Goal: Check status: Check status

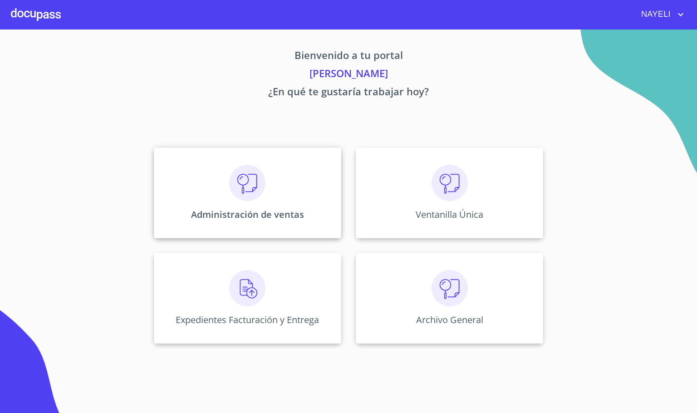
click at [254, 188] on img at bounding box center [247, 183] width 36 height 36
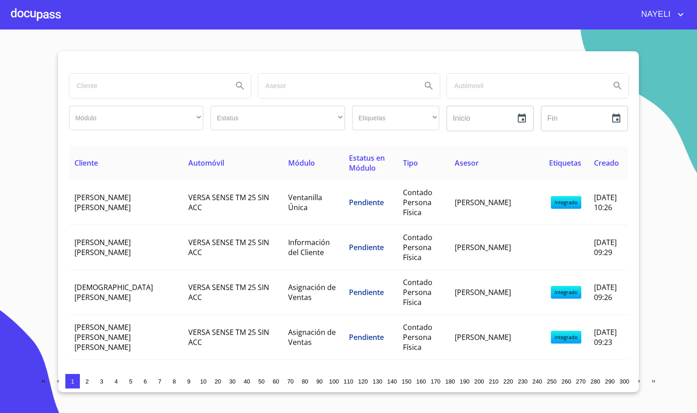
click at [169, 83] on input "search" at bounding box center [147, 85] width 156 height 24
click at [135, 89] on input "search" at bounding box center [147, 85] width 156 height 24
type input "sofia el"
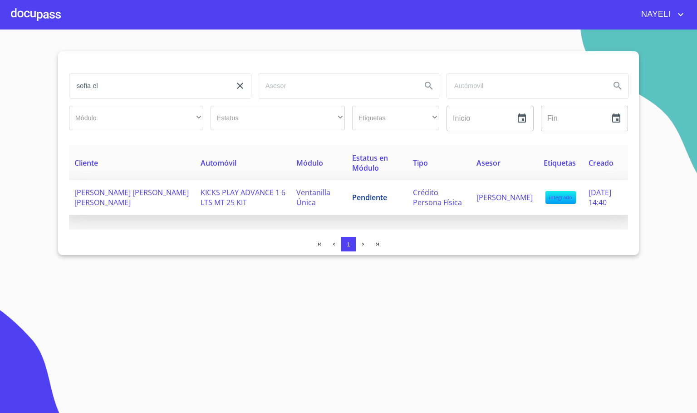
click at [143, 200] on td "[PERSON_NAME] [PERSON_NAME] [PERSON_NAME]" at bounding box center [132, 197] width 126 height 35
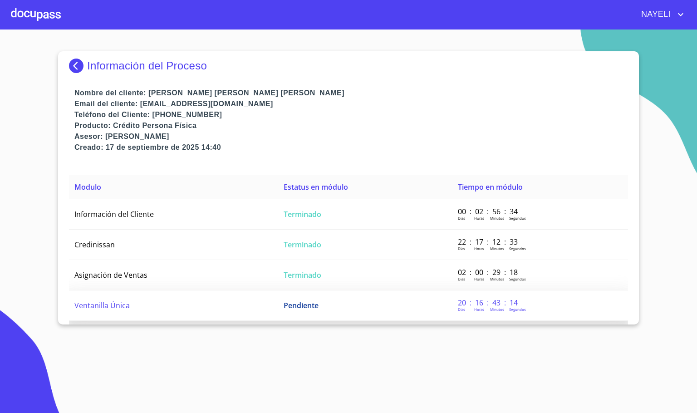
click at [171, 302] on td "Ventanilla Única" at bounding box center [173, 305] width 209 height 30
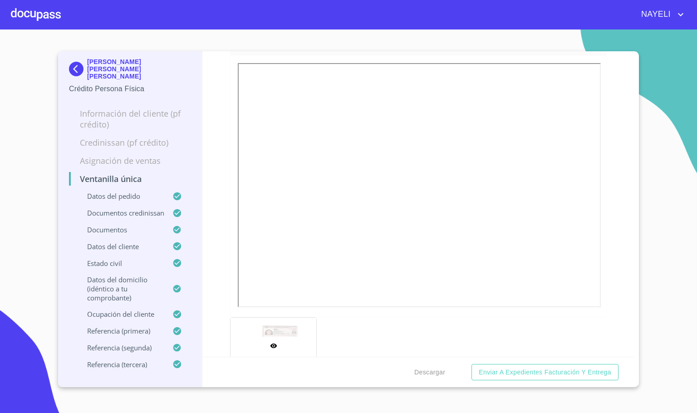
scroll to position [544, 0]
click at [56, 17] on div at bounding box center [36, 14] width 50 height 29
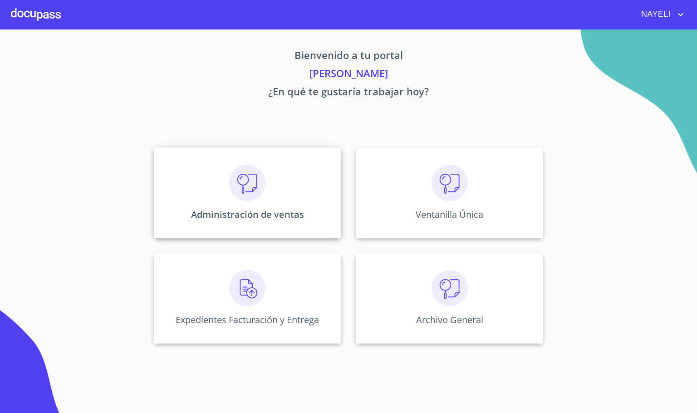
click at [230, 175] on div "Administración de ventas" at bounding box center [247, 192] width 187 height 91
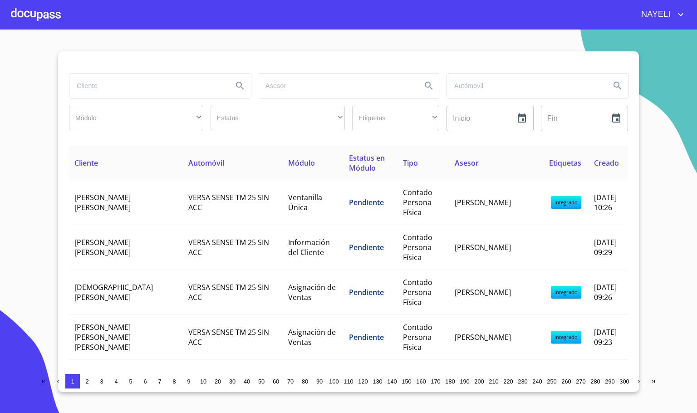
click at [167, 101] on div at bounding box center [159, 85] width 189 height 33
click at [134, 89] on input "search" at bounding box center [147, 85] width 156 height 24
type input "laritza"
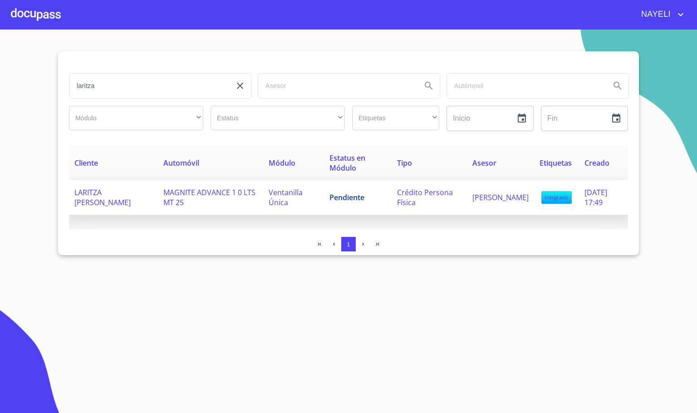
click at [136, 205] on td "LARITZA [PERSON_NAME]" at bounding box center [113, 197] width 89 height 35
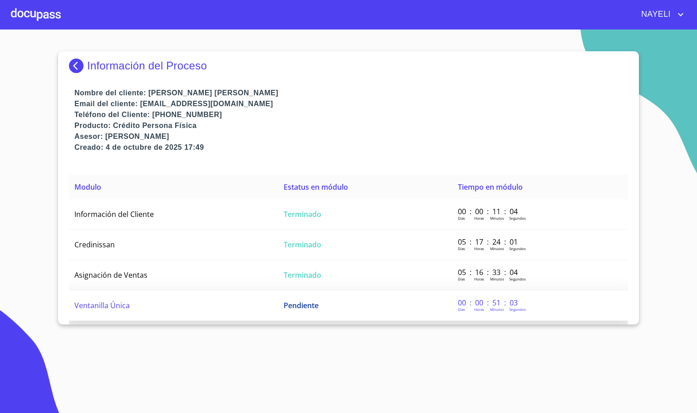
click at [292, 305] on span "Pendiente" at bounding box center [301, 305] width 35 height 10
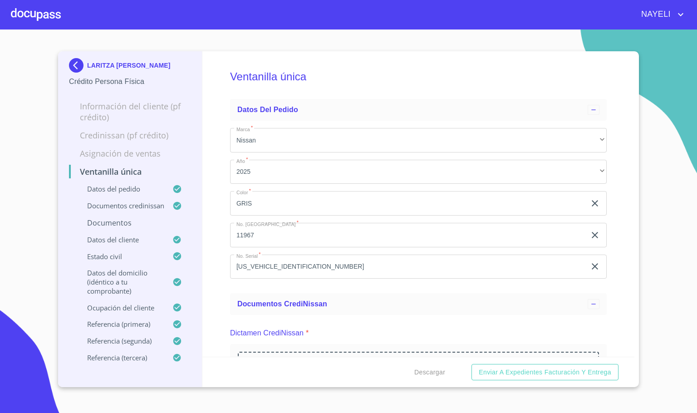
click at [217, 209] on div "Ventanilla única Datos del pedido Marca   * Nissan ​ Año   * 2025 ​ Color   * G…" at bounding box center [418, 203] width 432 height 305
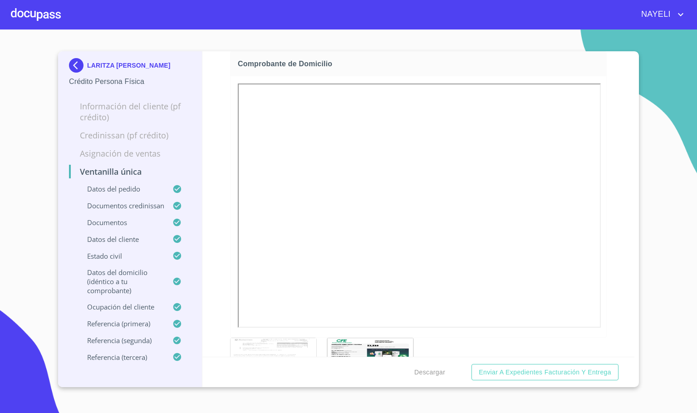
scroll to position [953, 0]
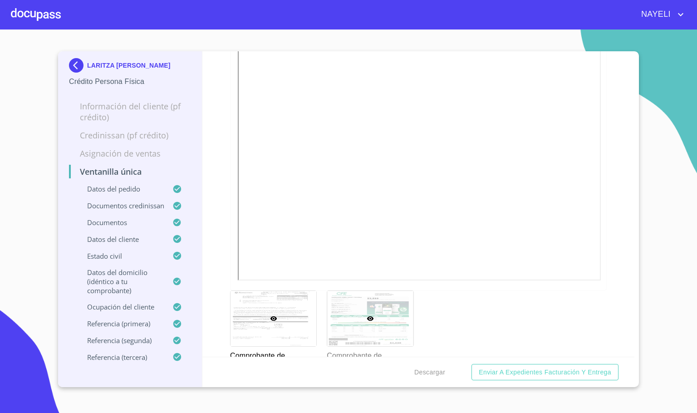
click at [385, 332] on div at bounding box center [370, 319] width 86 height 56
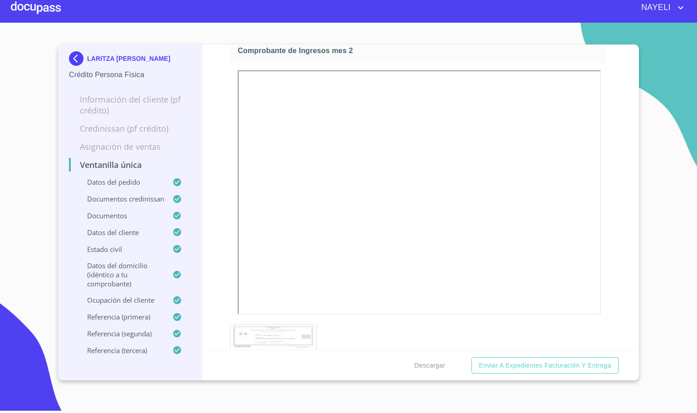
scroll to position [1710, 0]
